Goal: Transaction & Acquisition: Book appointment/travel/reservation

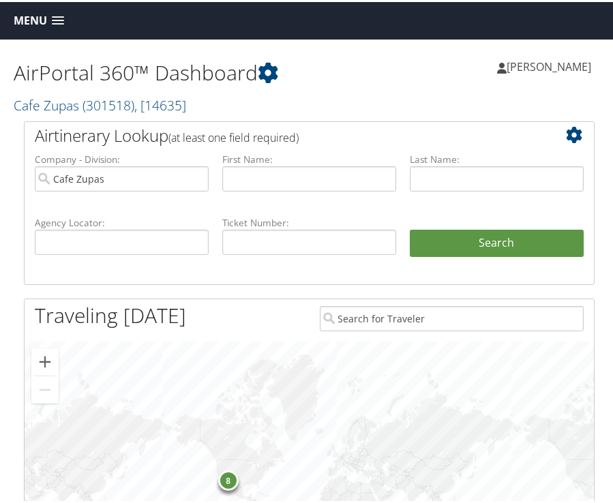
click at [60, 18] on span at bounding box center [58, 19] width 12 height 10
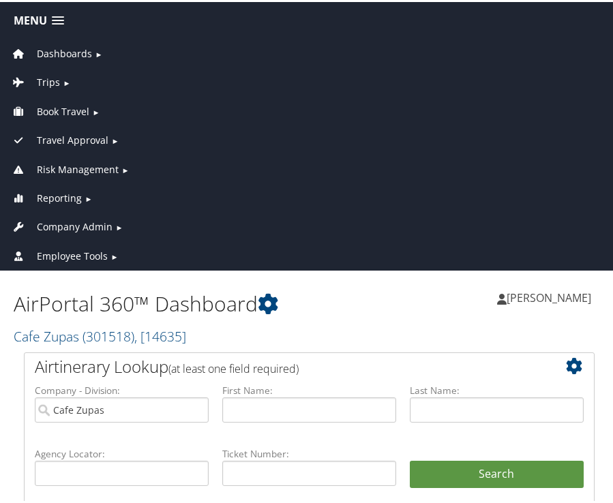
click at [51, 114] on span "Book Travel" at bounding box center [63, 109] width 52 height 15
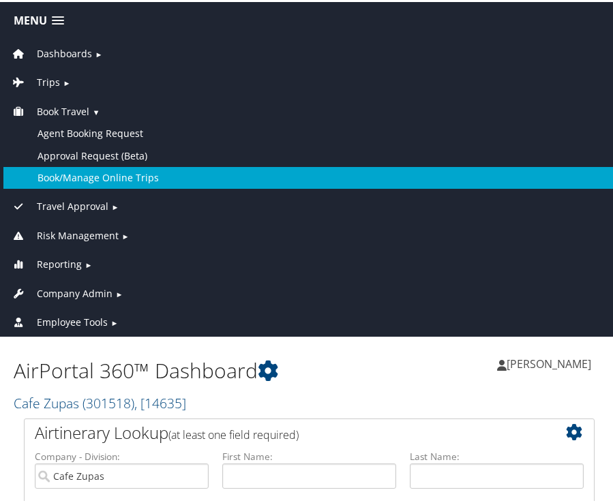
click at [67, 171] on link "Book/Manage Online Trips" at bounding box center [309, 176] width 612 height 22
